Goal: Task Accomplishment & Management: Complete application form

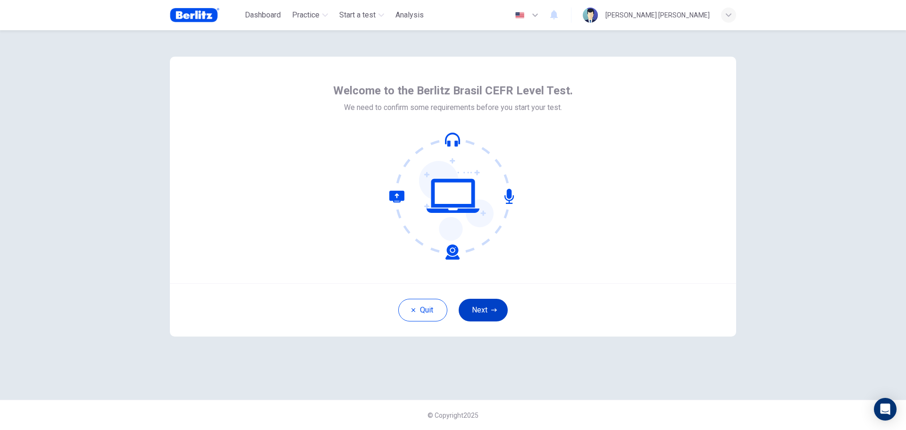
click at [470, 310] on button "Next" at bounding box center [482, 310] width 49 height 23
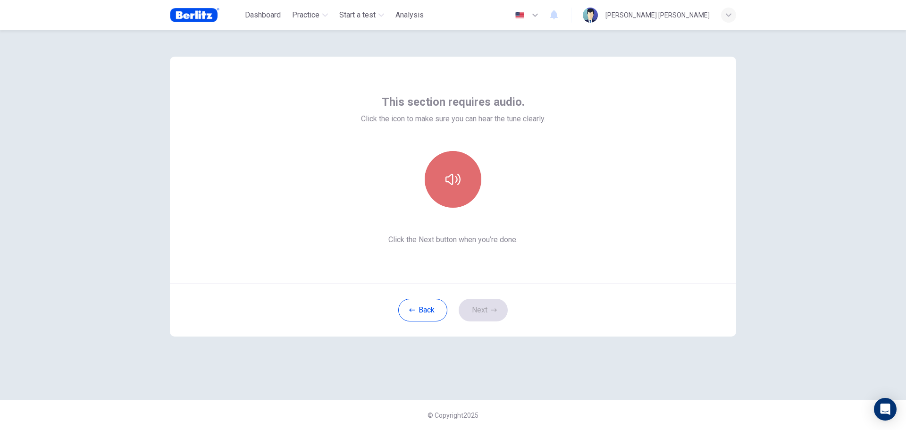
click at [465, 192] on button "button" at bounding box center [453, 179] width 57 height 57
click at [492, 311] on icon "button" at bounding box center [494, 310] width 6 height 6
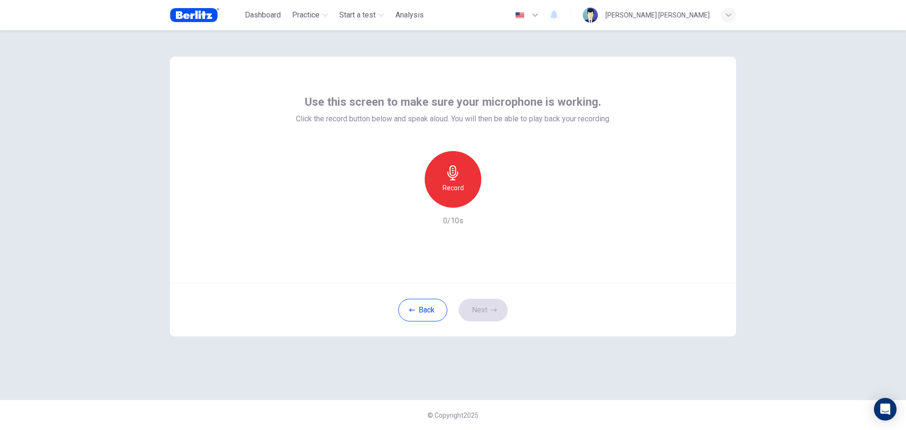
click at [453, 184] on h6 "Record" at bounding box center [452, 187] width 21 height 11
click at [449, 181] on div "Stop" at bounding box center [453, 179] width 57 height 57
click at [485, 305] on button "Next" at bounding box center [482, 310] width 49 height 23
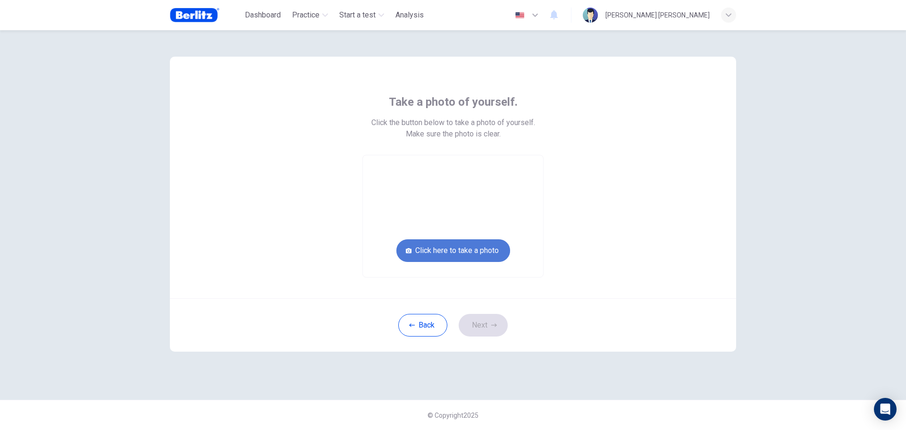
click at [445, 258] on button "Click here to take a photo" at bounding box center [453, 250] width 114 height 23
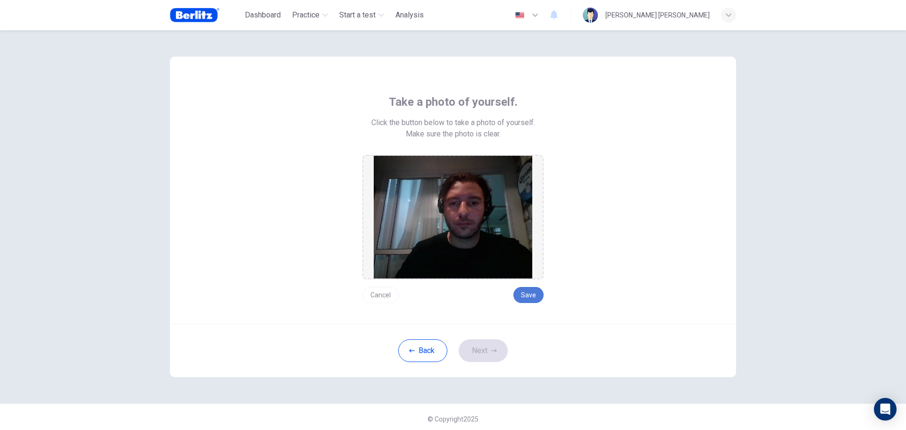
click at [531, 293] on button "Save" at bounding box center [528, 295] width 30 height 16
click at [499, 336] on div "Back Next" at bounding box center [453, 350] width 566 height 53
click at [494, 352] on icon "button" at bounding box center [494, 351] width 6 height 6
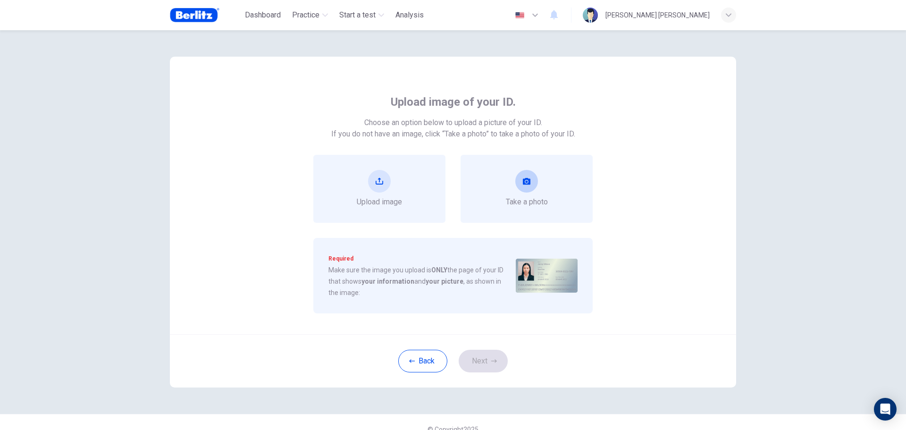
click at [520, 185] on button "take photo" at bounding box center [526, 181] width 23 height 23
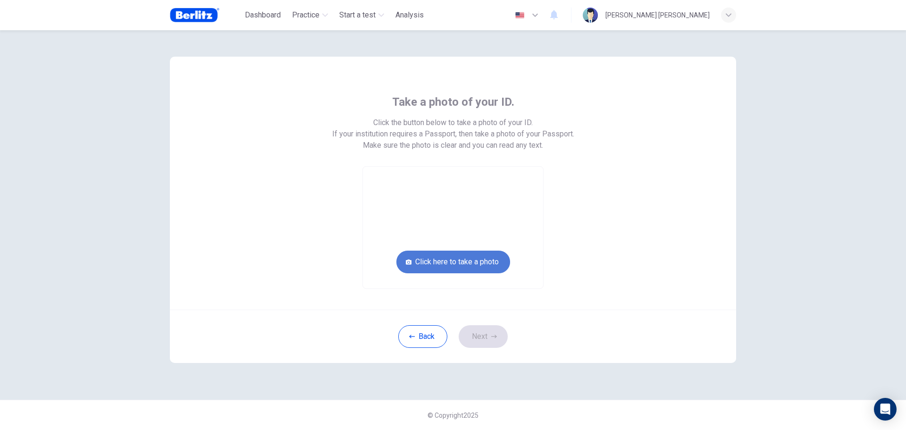
click at [465, 261] on button "Click here to take a photo" at bounding box center [453, 261] width 114 height 23
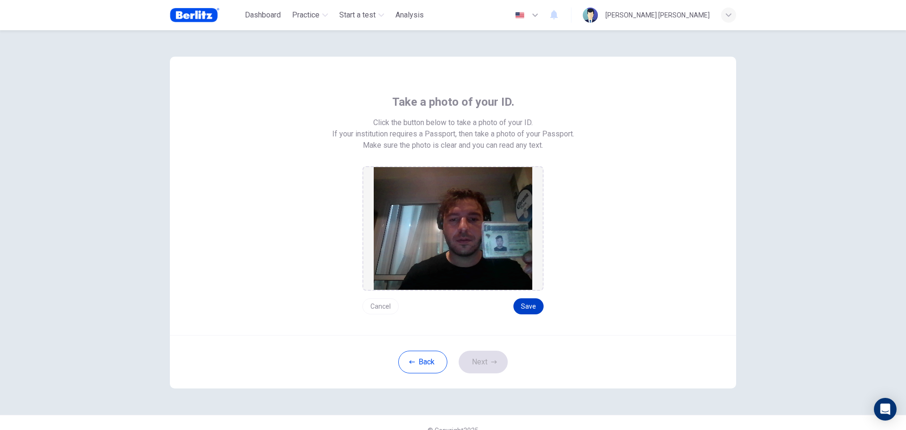
click at [536, 309] on button "Save" at bounding box center [528, 306] width 30 height 16
click at [499, 359] on button "Next" at bounding box center [482, 361] width 49 height 23
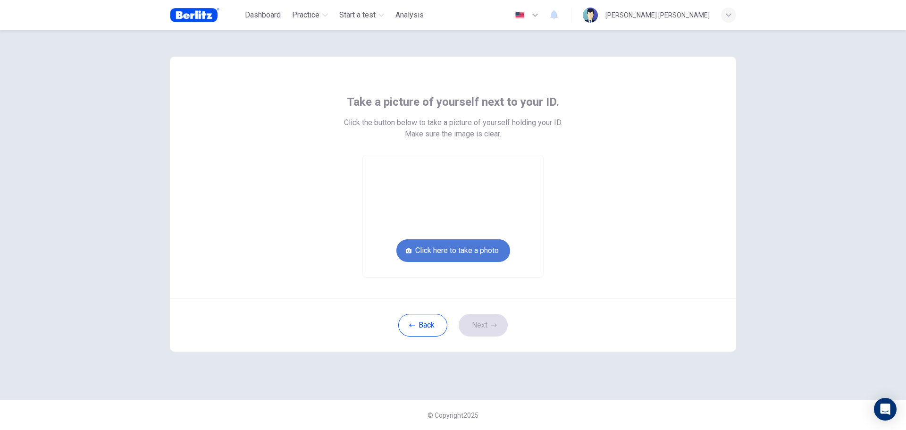
click at [472, 248] on button "Click here to take a photo" at bounding box center [453, 250] width 114 height 23
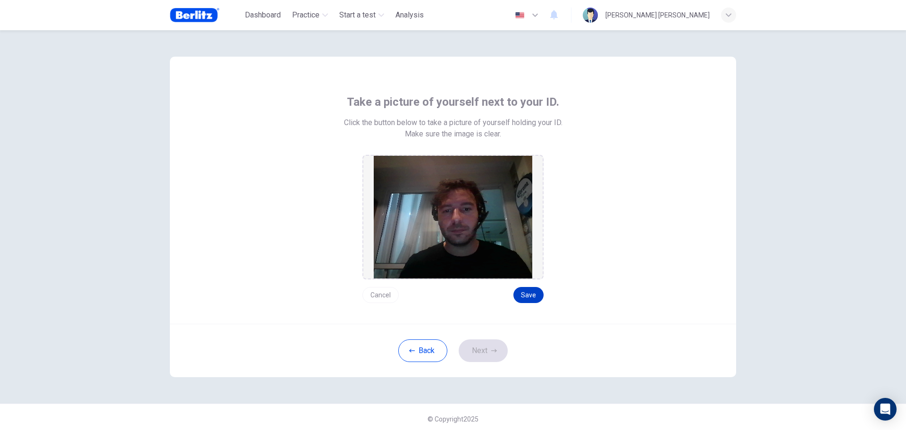
click at [533, 295] on button "Save" at bounding box center [528, 295] width 30 height 16
click at [489, 354] on button "Next" at bounding box center [482, 350] width 49 height 23
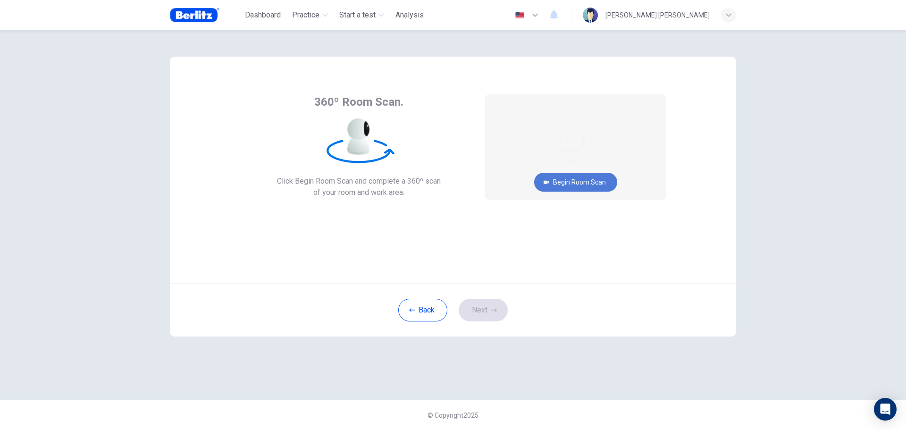
click at [579, 181] on button "Begin Room Scan" at bounding box center [575, 182] width 83 height 19
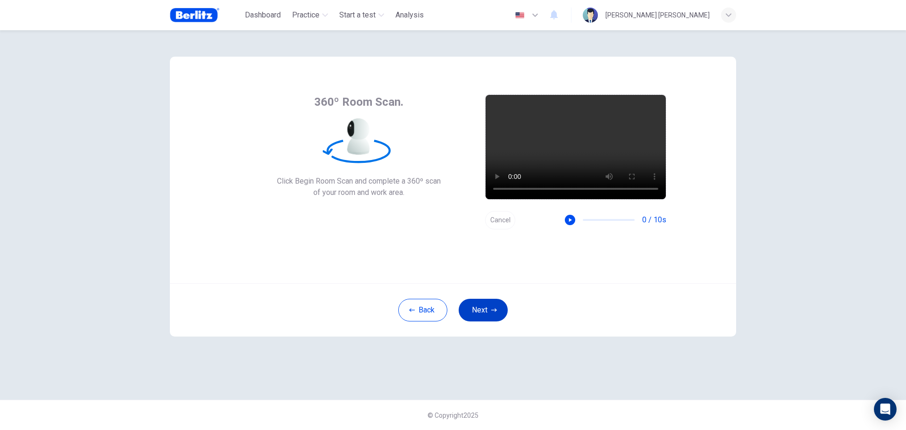
click at [493, 309] on icon "button" at bounding box center [494, 310] width 6 height 6
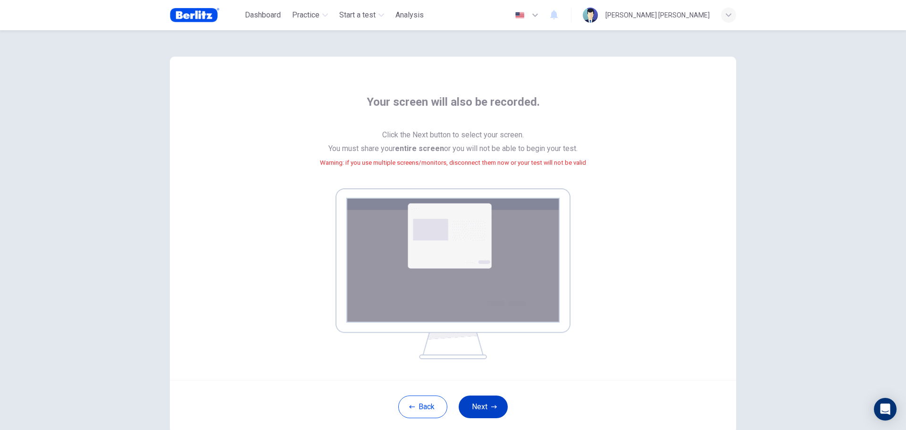
click at [492, 403] on button "Next" at bounding box center [482, 406] width 49 height 23
click at [493, 402] on button "Next" at bounding box center [482, 406] width 49 height 23
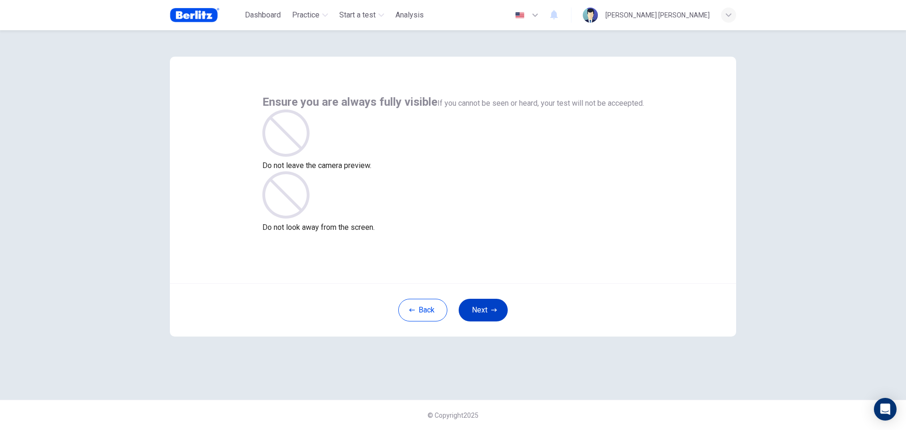
click at [484, 307] on button "Next" at bounding box center [482, 310] width 49 height 23
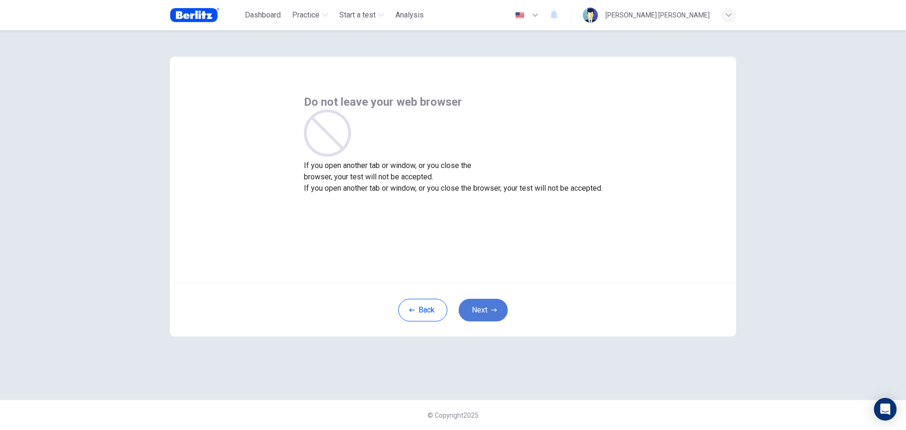
click at [483, 309] on button "Next" at bounding box center [482, 310] width 49 height 23
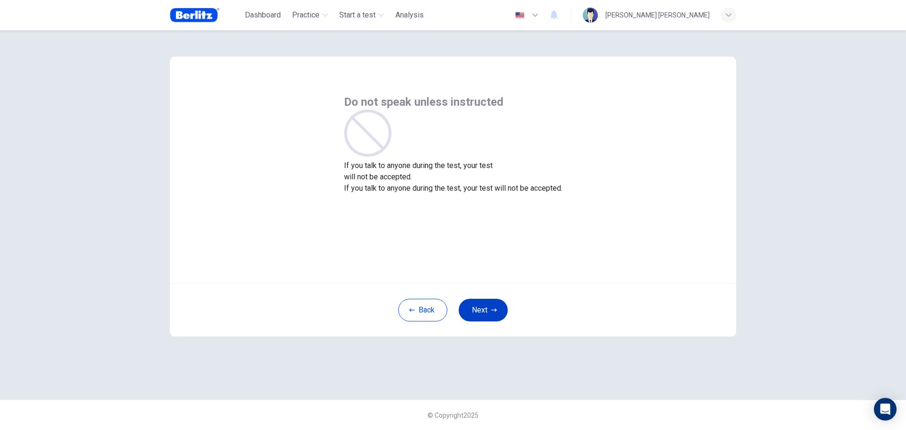
click at [483, 309] on button "Next" at bounding box center [482, 310] width 49 height 23
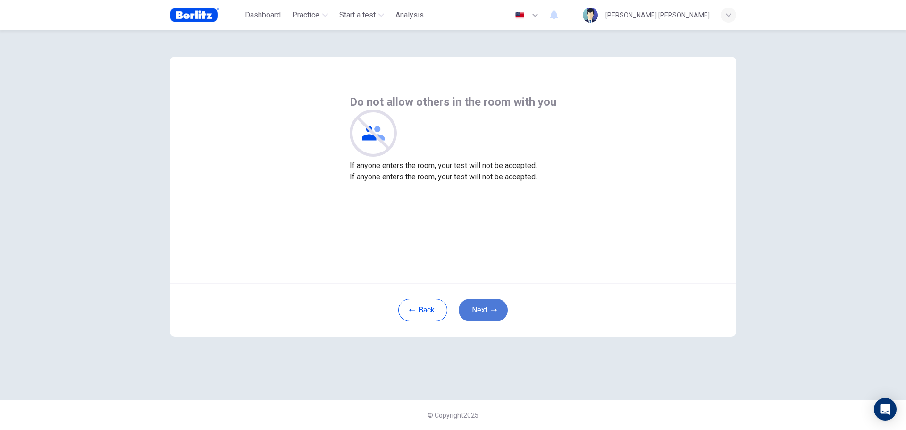
click at [483, 309] on button "Next" at bounding box center [482, 310] width 49 height 23
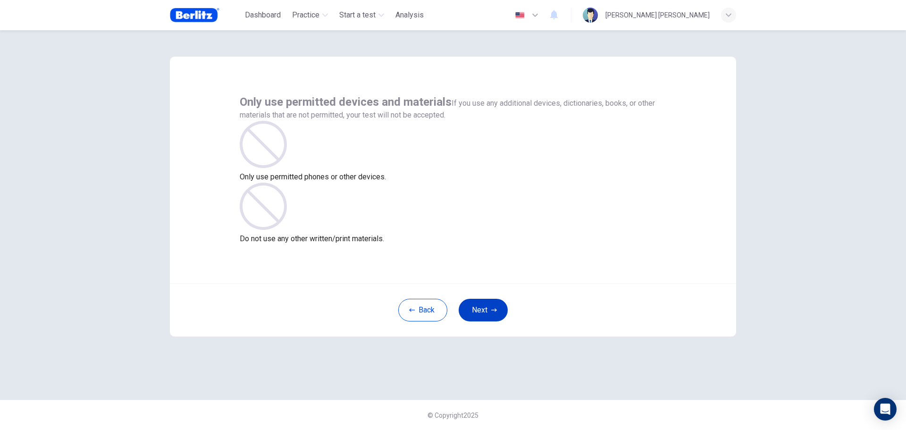
click at [483, 309] on button "Next" at bounding box center [482, 310] width 49 height 23
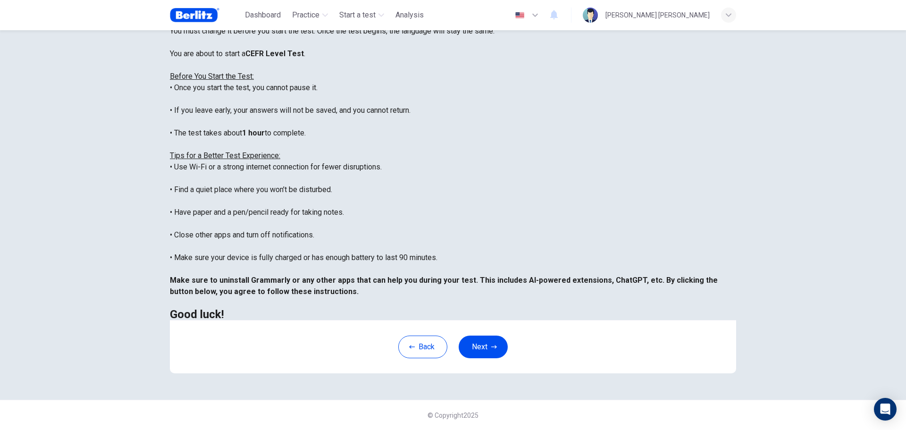
scroll to position [95, 0]
click at [479, 349] on button "Next" at bounding box center [482, 346] width 49 height 23
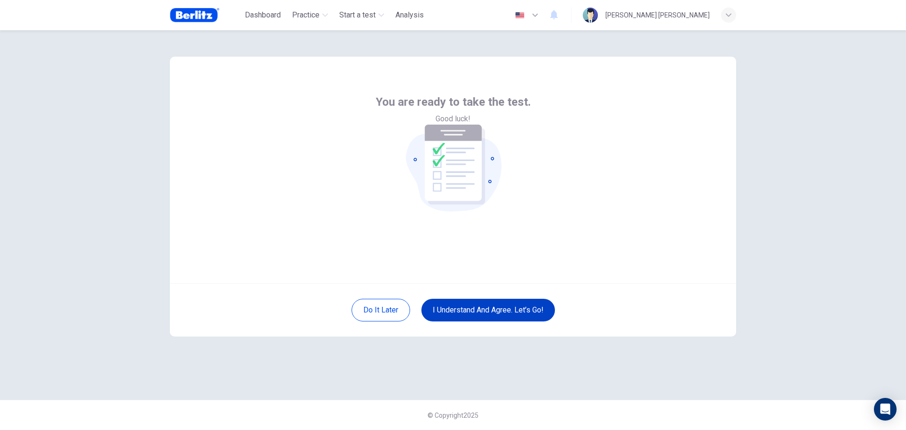
scroll to position [0, 0]
click at [492, 313] on button "I understand and agree. Let’s go!" at bounding box center [487, 310] width 133 height 23
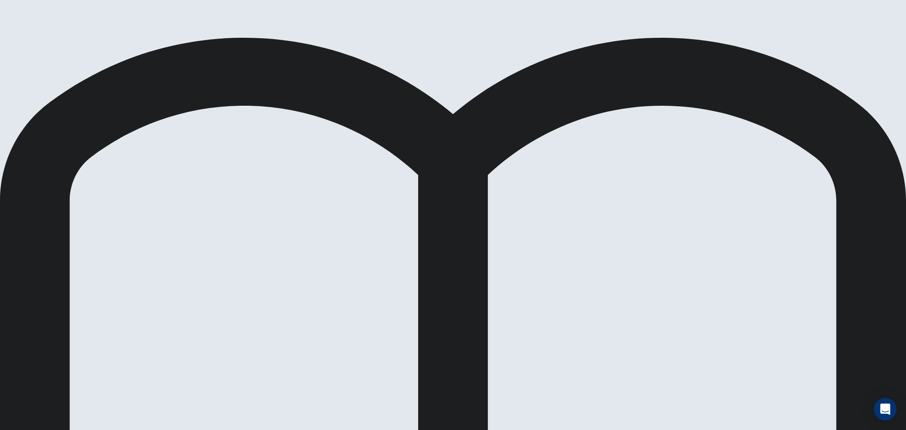
scroll to position [142, 0]
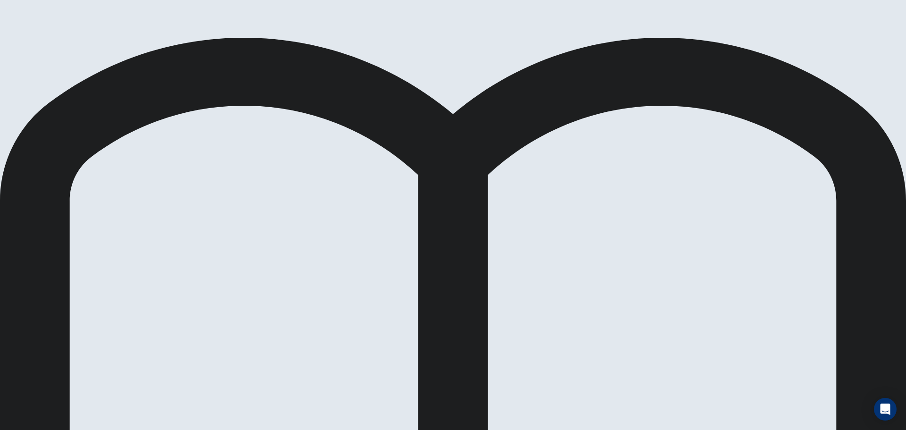
drag, startPoint x: 257, startPoint y: 260, endPoint x: 442, endPoint y: 264, distance: 185.4
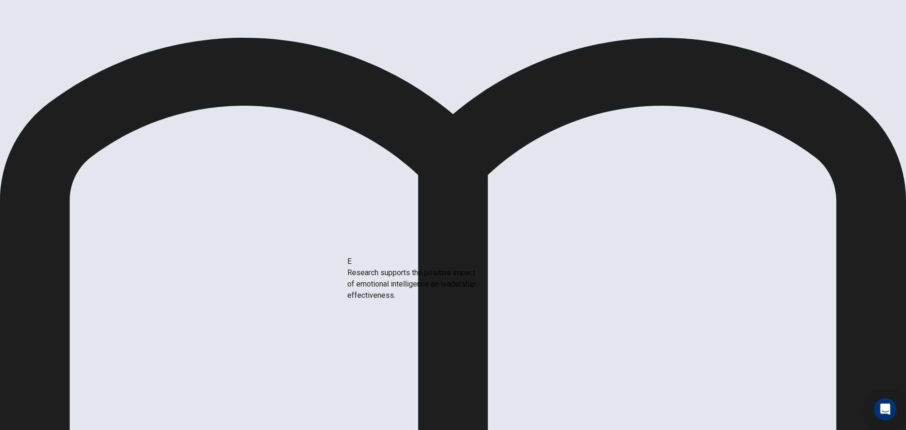
drag, startPoint x: 258, startPoint y: 276, endPoint x: 430, endPoint y: 291, distance: 172.8
drag, startPoint x: 289, startPoint y: 243, endPoint x: 449, endPoint y: 336, distance: 184.3
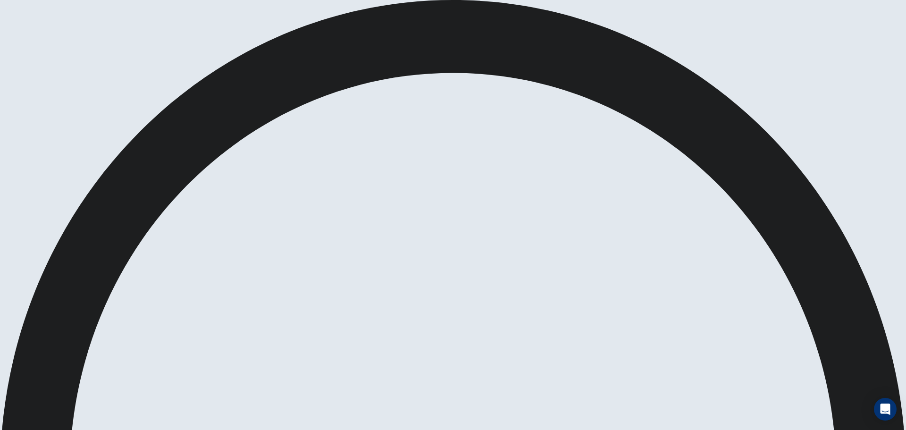
scroll to position [23, 0]
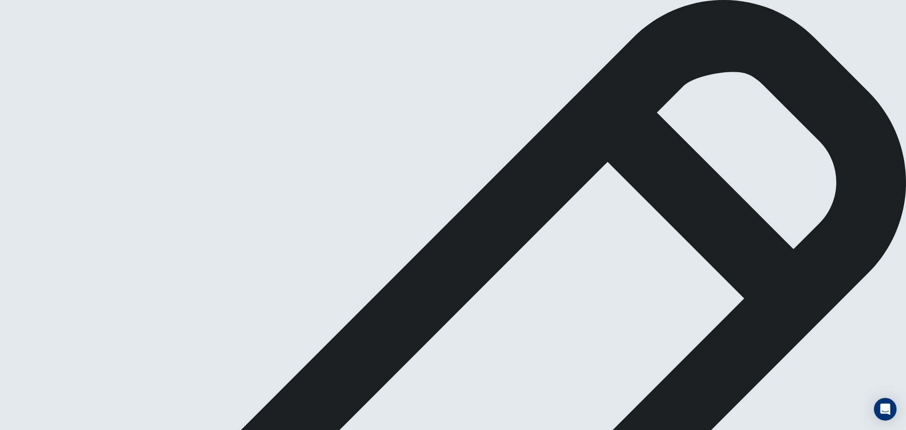
type textarea "**********"
